Goal: Task Accomplishment & Management: Complete application form

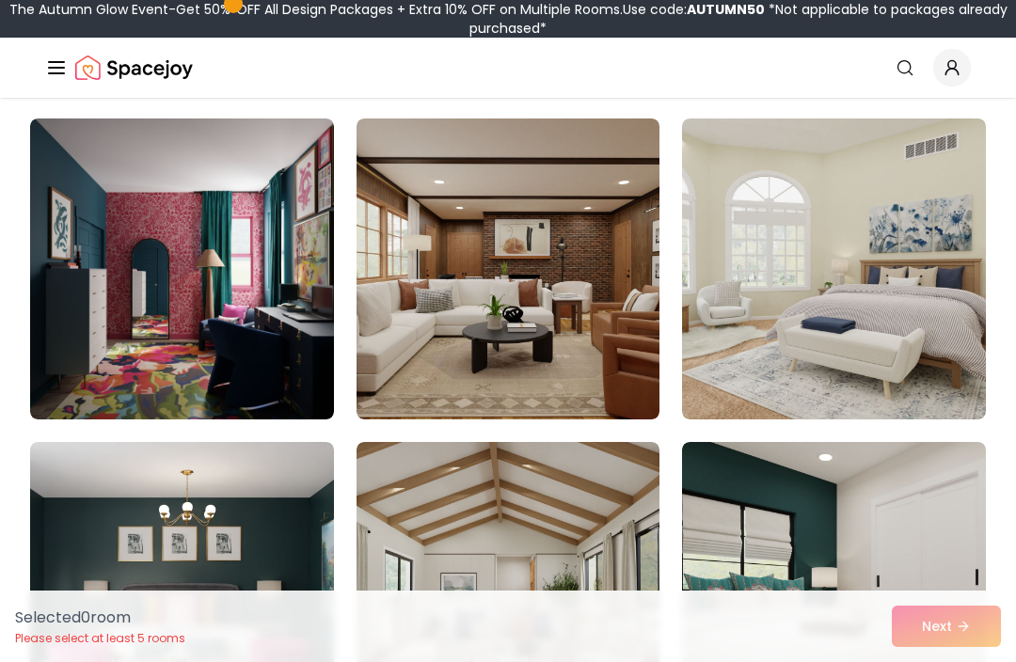
scroll to position [812, 0]
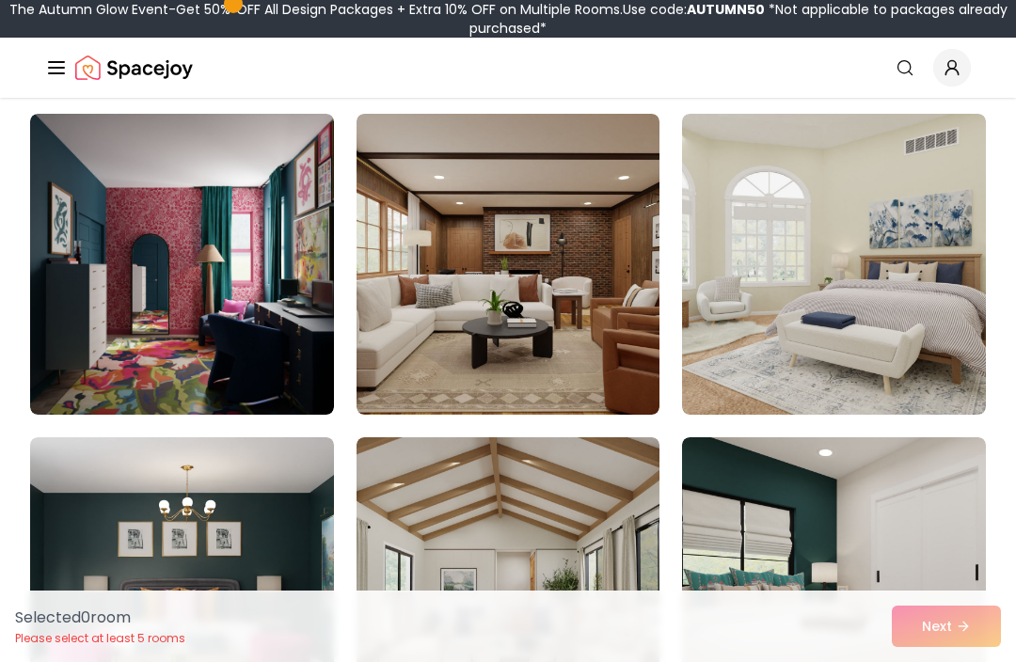
click at [882, 320] on img at bounding box center [834, 264] width 304 height 301
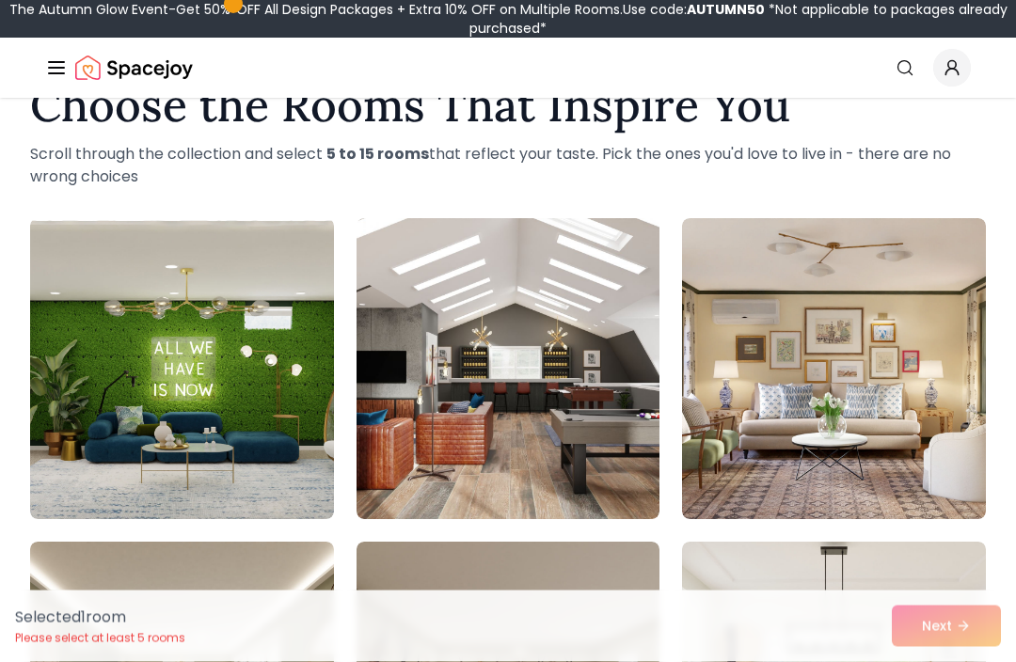
scroll to position [60, 0]
click at [921, 421] on img at bounding box center [834, 368] width 304 height 301
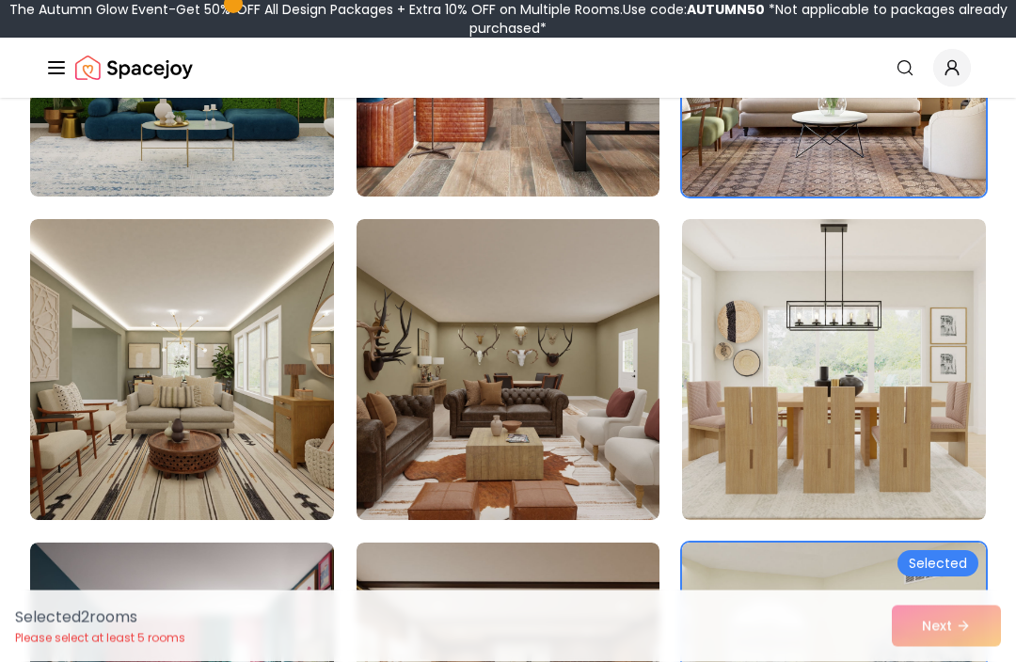
scroll to position [383, 0]
click at [134, 407] on img at bounding box center [182, 369] width 304 height 301
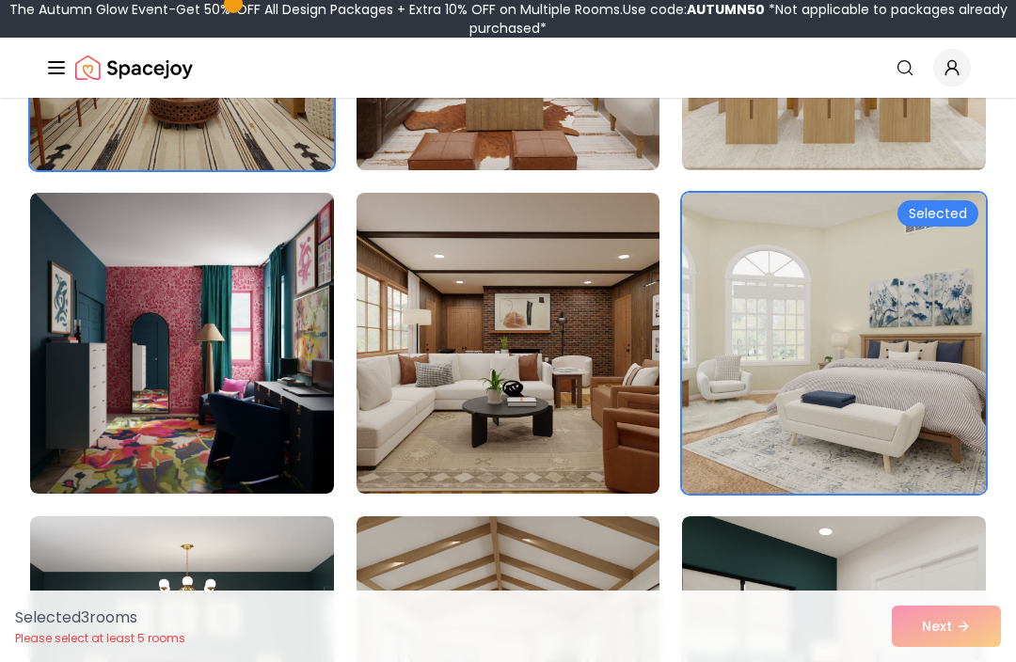
click at [592, 405] on img at bounding box center [509, 343] width 304 height 301
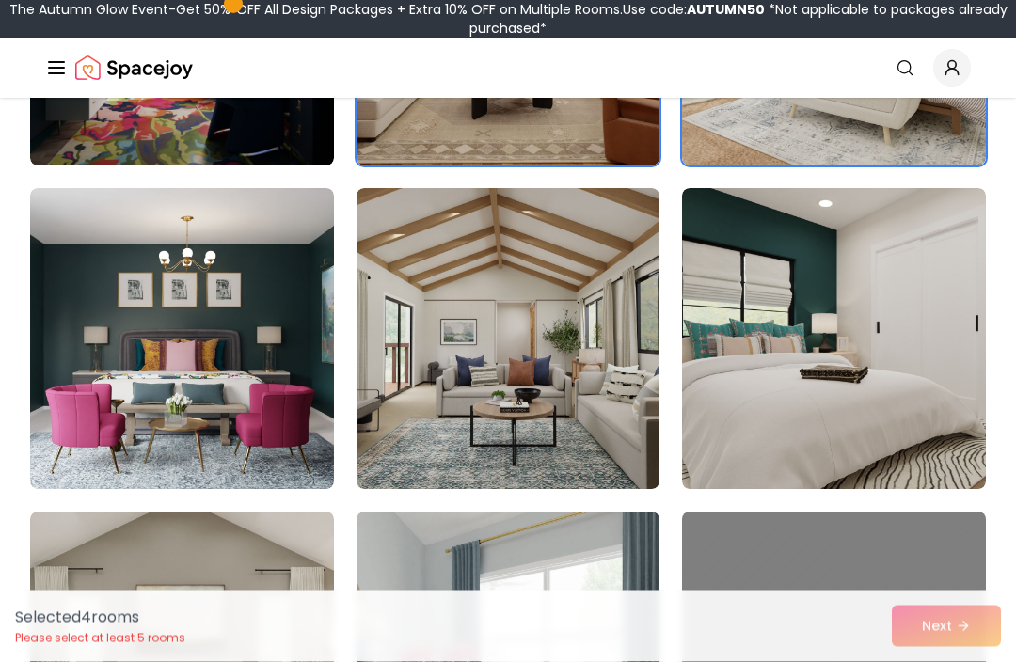
scroll to position [1061, 0]
click at [109, 351] on img at bounding box center [182, 338] width 304 height 301
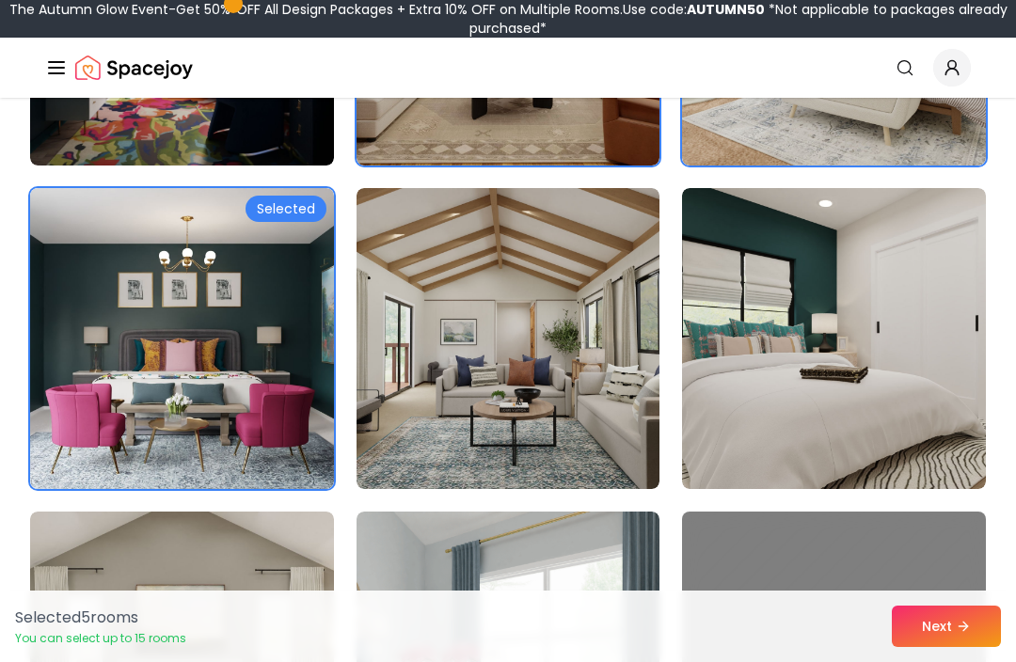
click at [558, 398] on img at bounding box center [509, 338] width 304 height 301
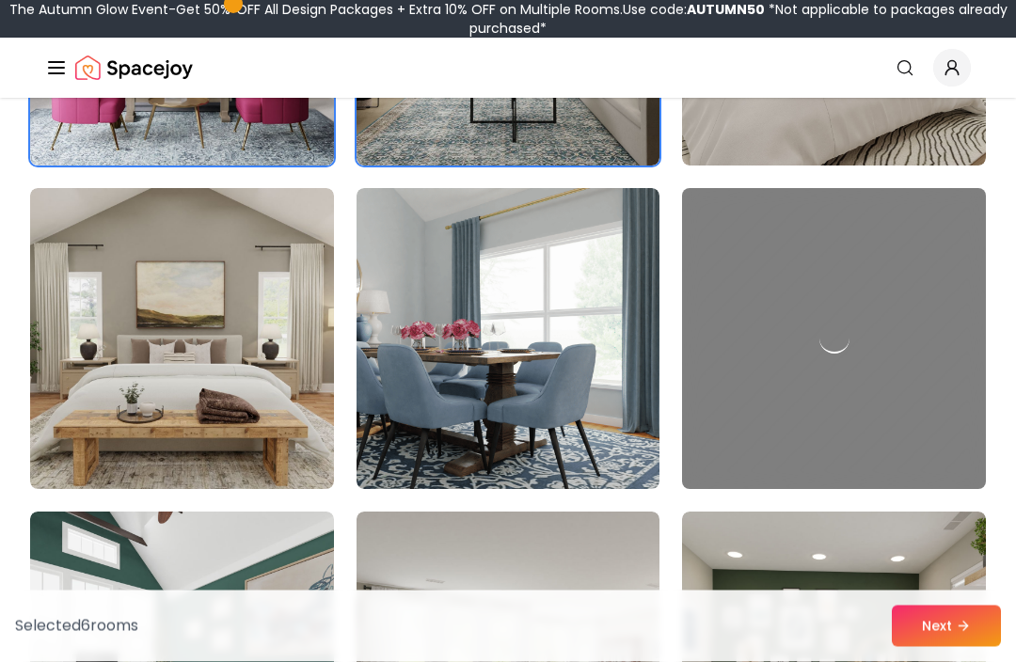
scroll to position [1385, 0]
click at [103, 341] on img at bounding box center [182, 338] width 304 height 301
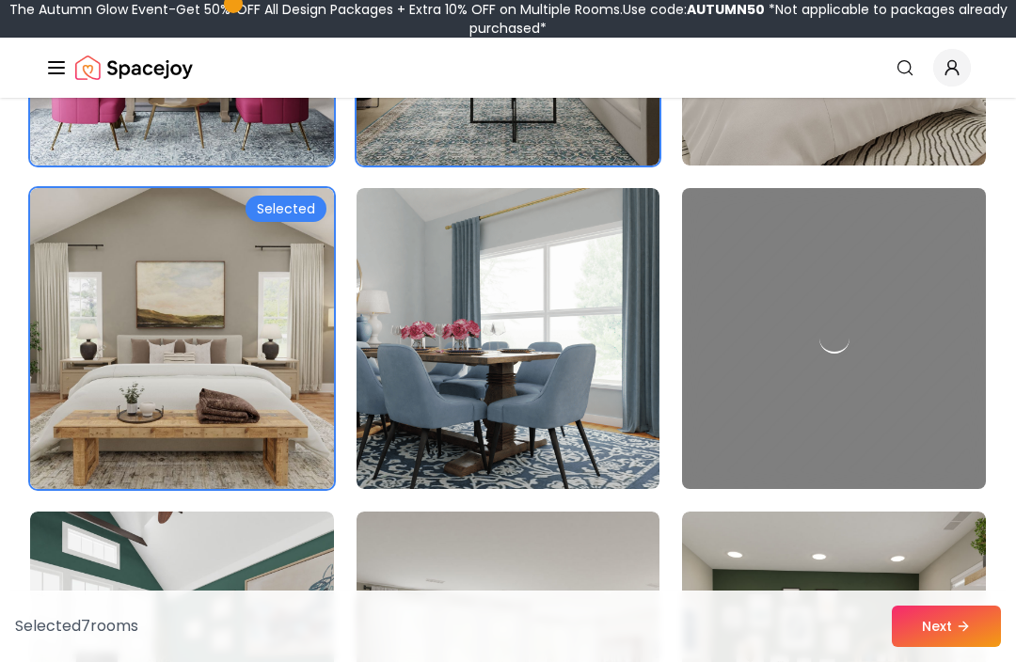
click at [552, 371] on img at bounding box center [509, 338] width 304 height 301
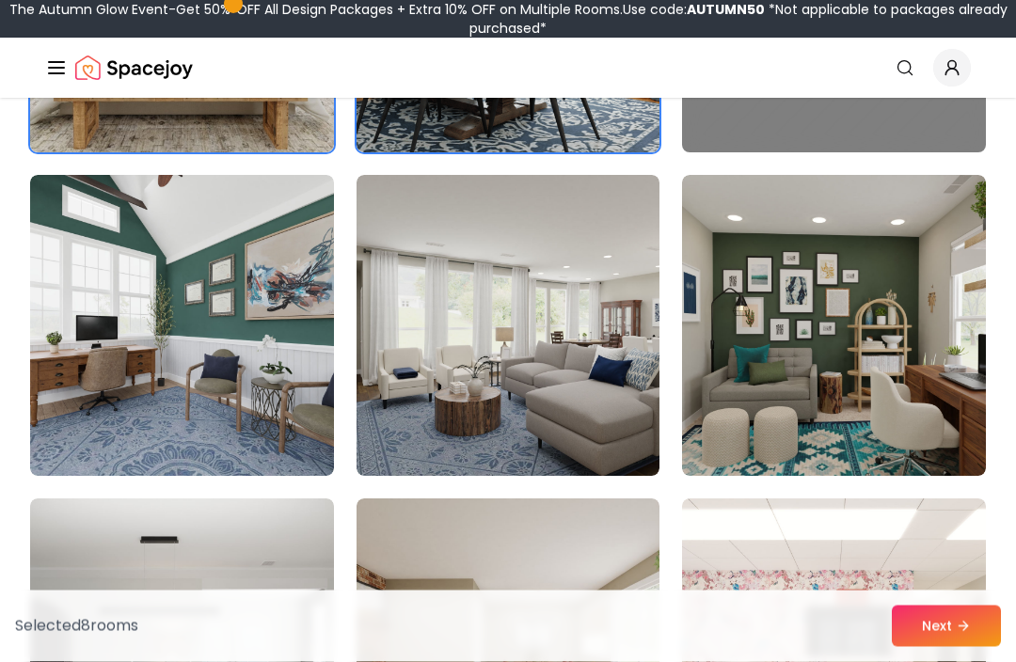
scroll to position [1722, 0]
click at [605, 343] on img at bounding box center [509, 325] width 304 height 301
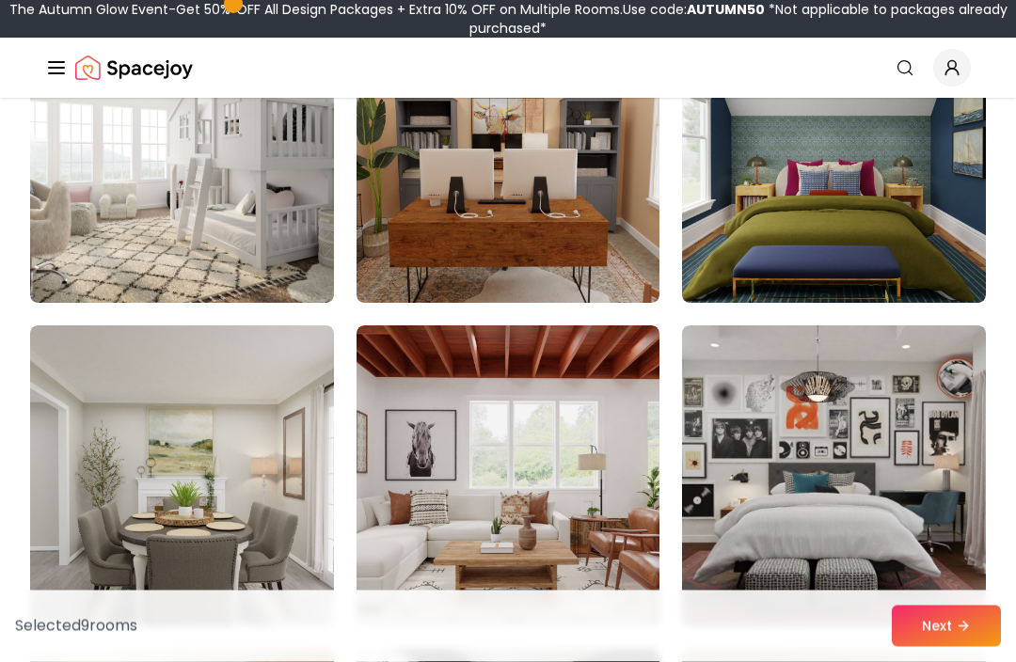
scroll to position [2542, 0]
click at [123, 265] on img at bounding box center [182, 152] width 304 height 301
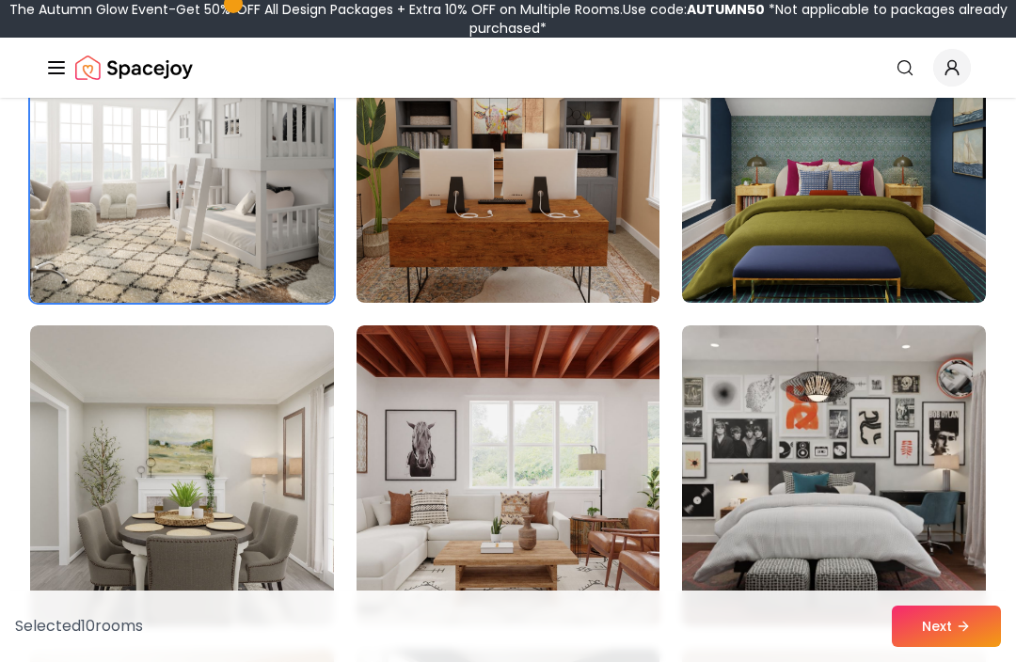
click at [239, 548] on img at bounding box center [182, 475] width 304 height 301
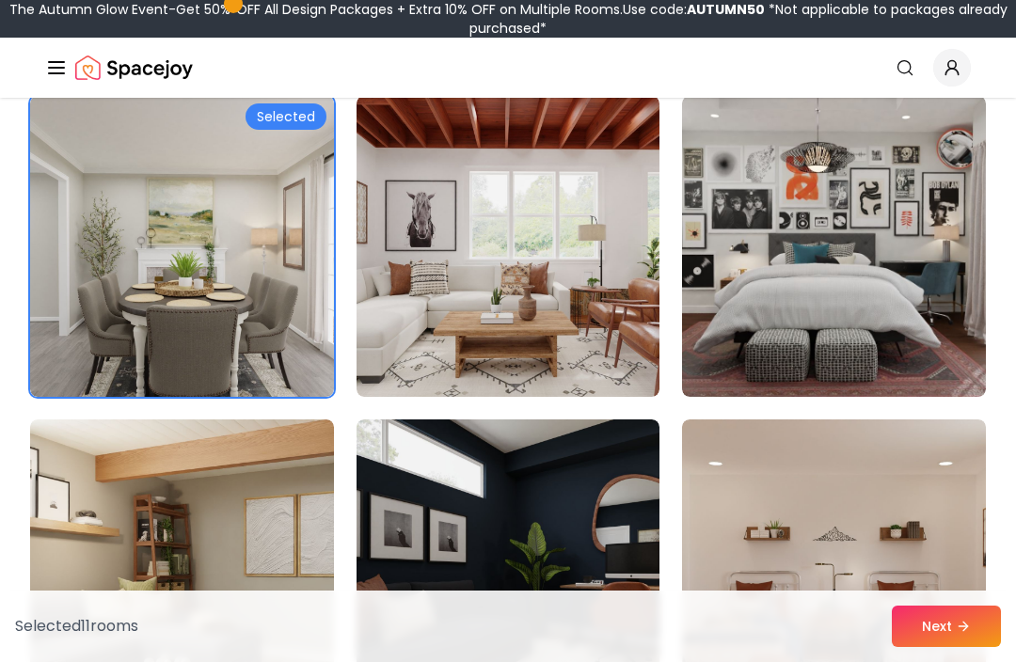
click at [581, 312] on img at bounding box center [509, 246] width 304 height 301
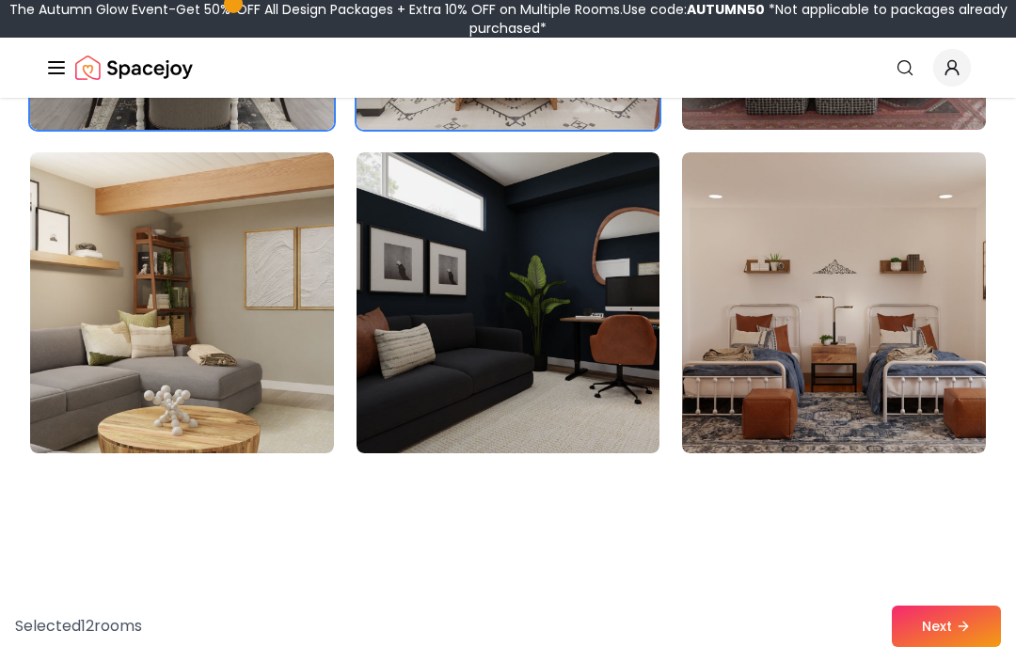
scroll to position [3052, 0]
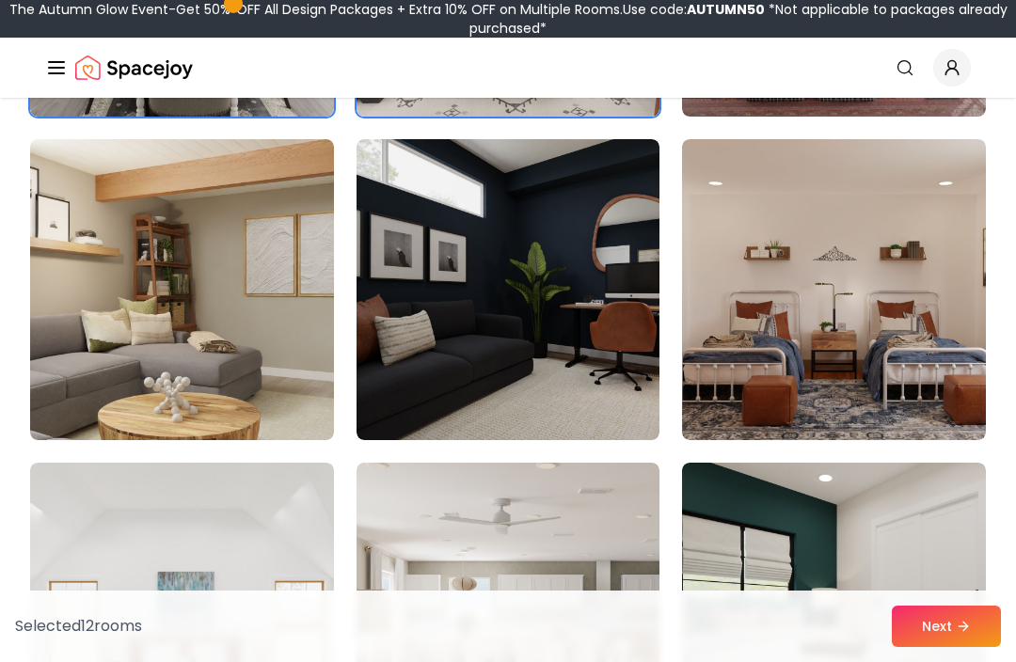
click at [925, 366] on img at bounding box center [834, 289] width 304 height 301
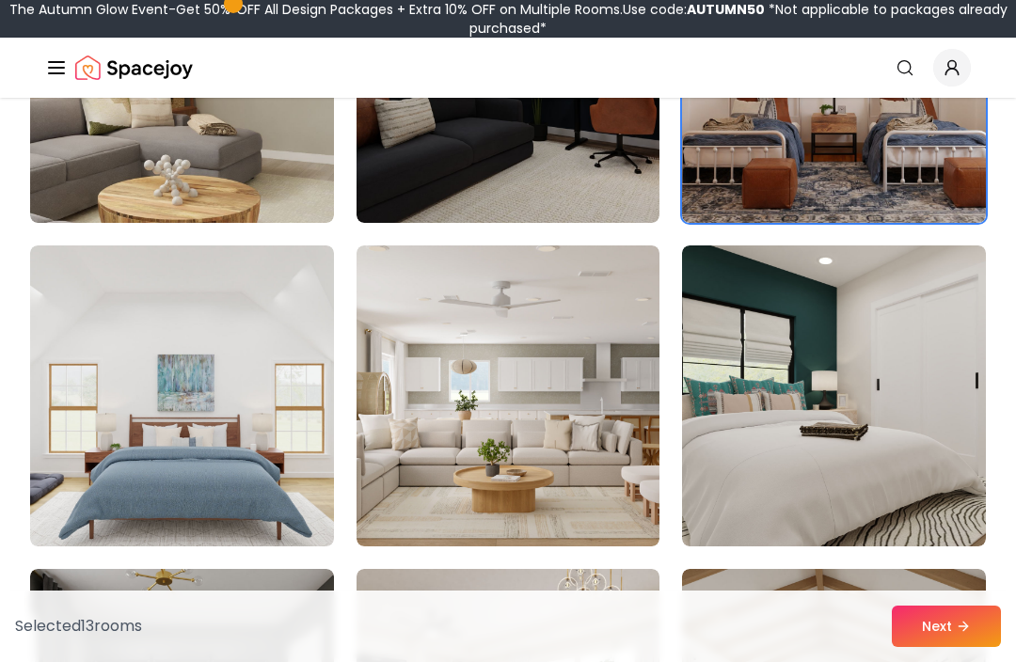
click at [616, 386] on img at bounding box center [509, 396] width 304 height 301
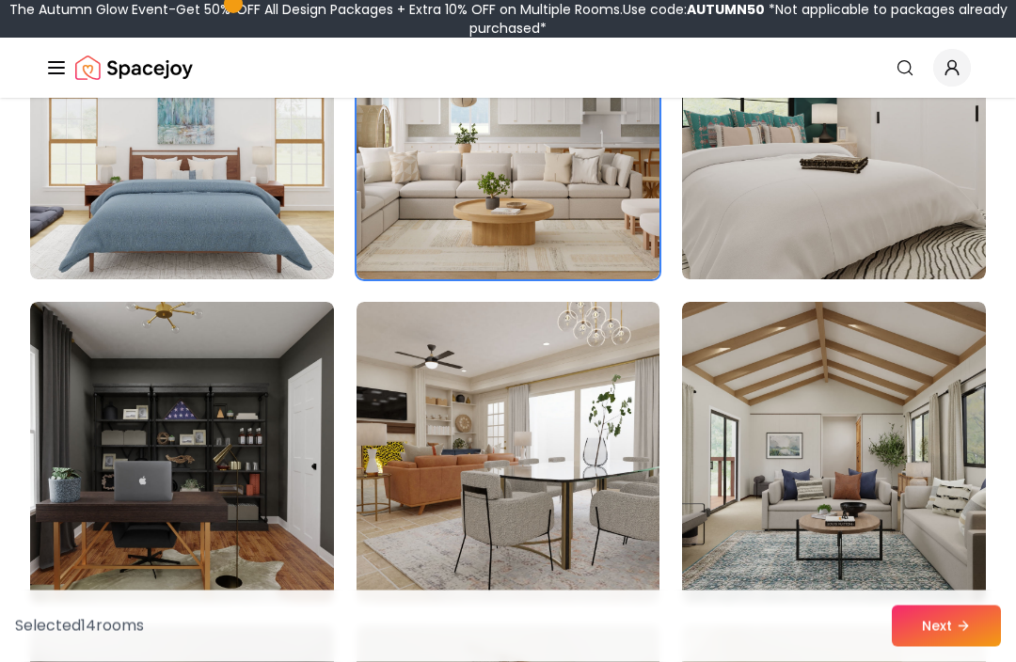
scroll to position [3548, 0]
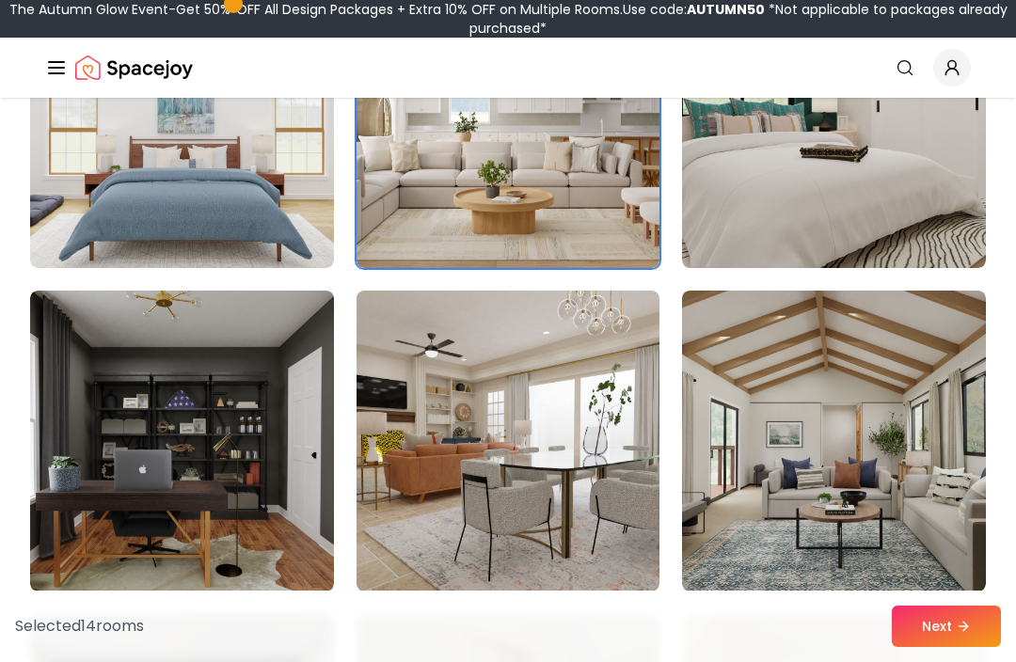
click at [951, 647] on button "Next" at bounding box center [946, 626] width 109 height 41
